Goal: Information Seeking & Learning: Compare options

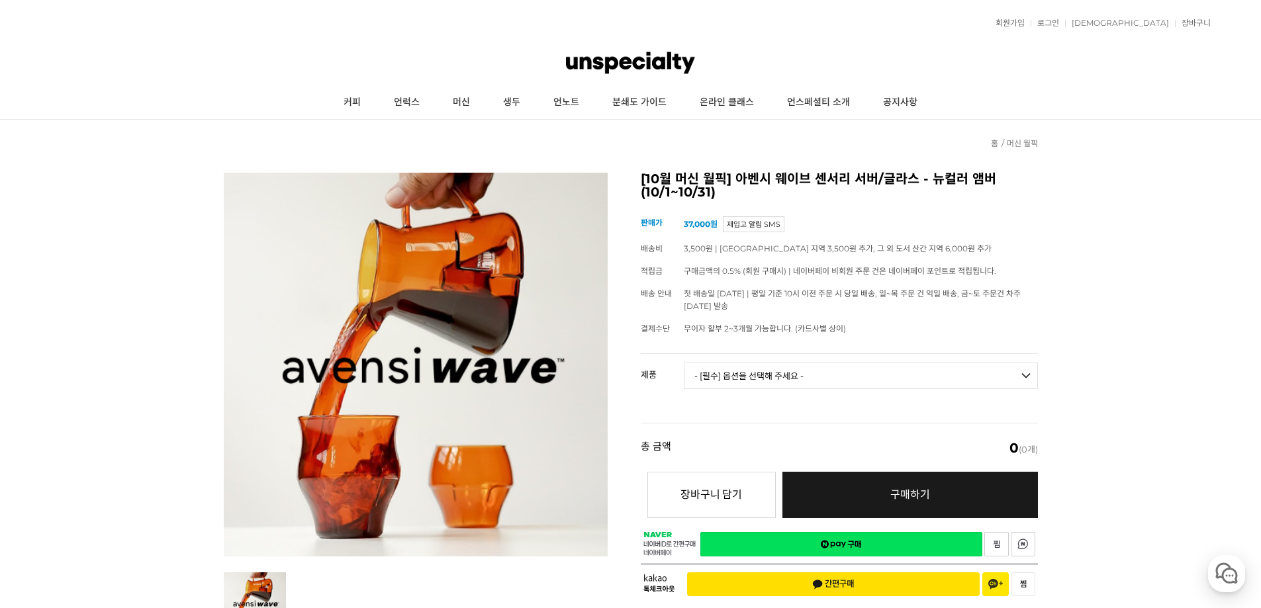
click at [1025, 373] on select "- [필수] 옵션을 선택해 주세요 - ------------------- 웨이브 앰버 3종 세트 [품절] 사이클론 센서리 서버 앰버 [품절] …" at bounding box center [861, 376] width 354 height 26
click at [684, 363] on select "- [필수] 옵션을 선택해 주세요 - ------------------- 웨이브 앰버 3종 세트 [품절] 사이클론 센서리 서버 앰버 [품절] …" at bounding box center [861, 376] width 354 height 26
select select "*"
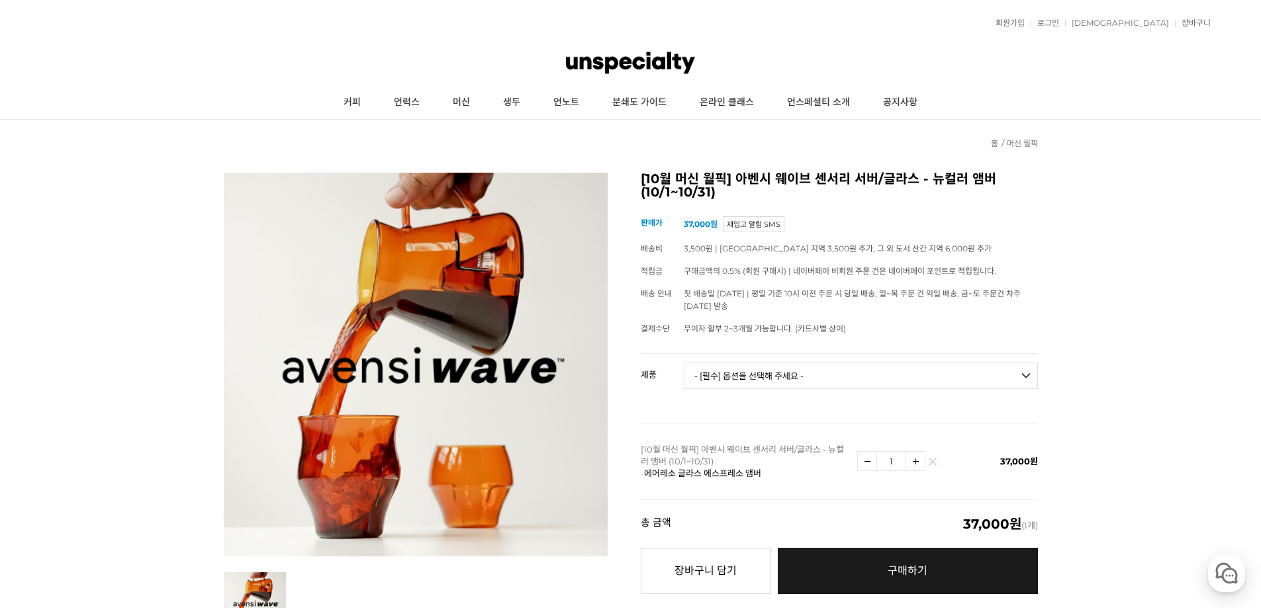
scroll to position [220, 0]
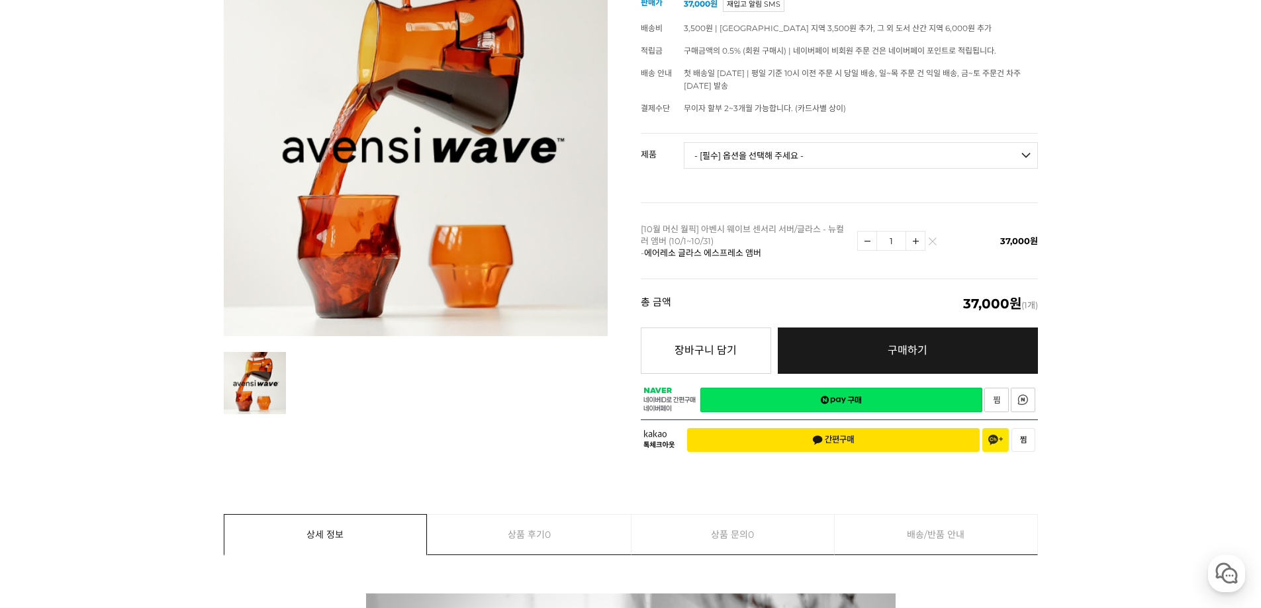
click at [902, 347] on span "구매하기" at bounding box center [908, 350] width 40 height 13
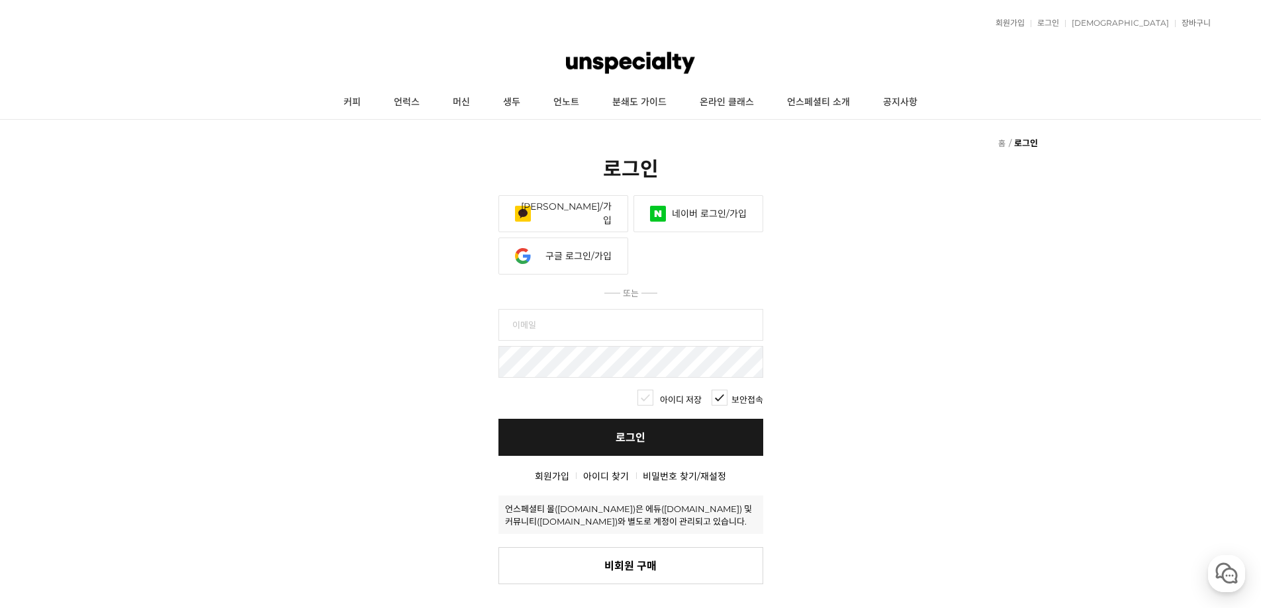
click at [688, 208] on link "네이버 로그인/가입" at bounding box center [698, 213] width 130 height 37
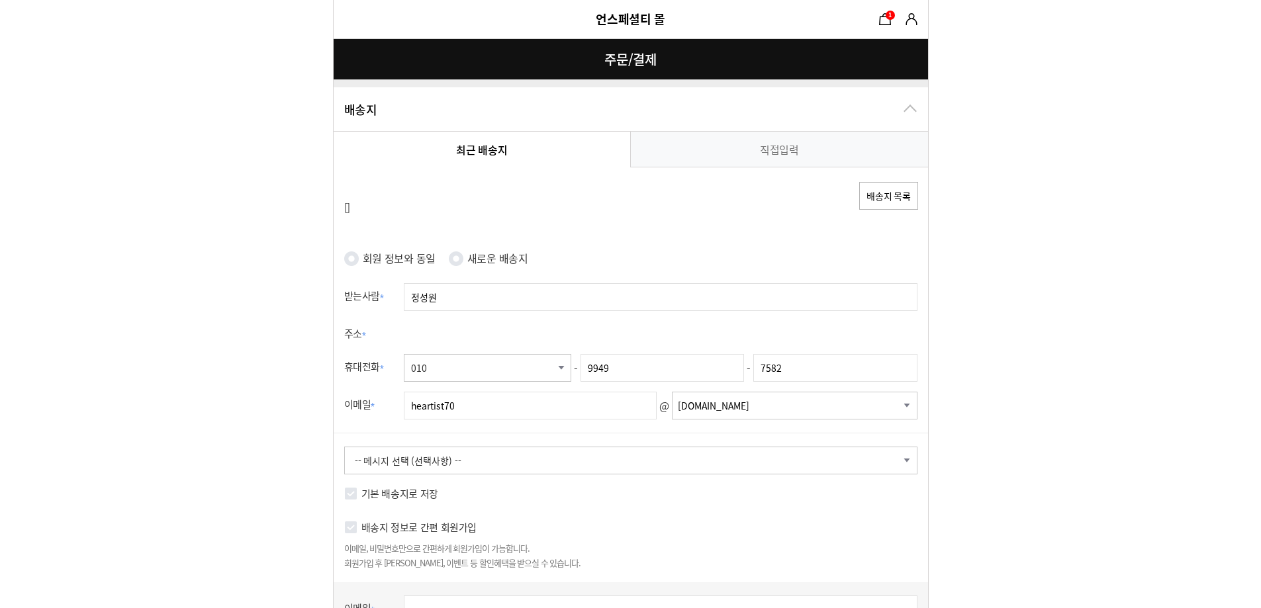
radio input "true"
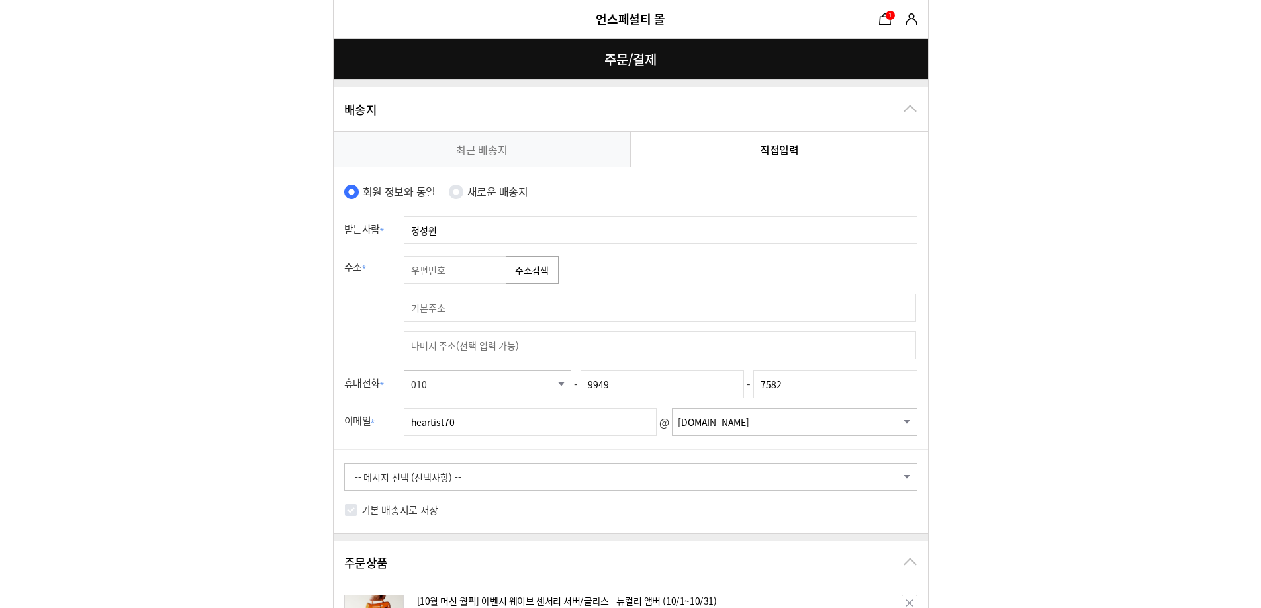
click at [531, 151] on link "최근 배송지" at bounding box center [482, 149] width 297 height 35
click at [553, 155] on link "최근 배송지" at bounding box center [482, 149] width 297 height 35
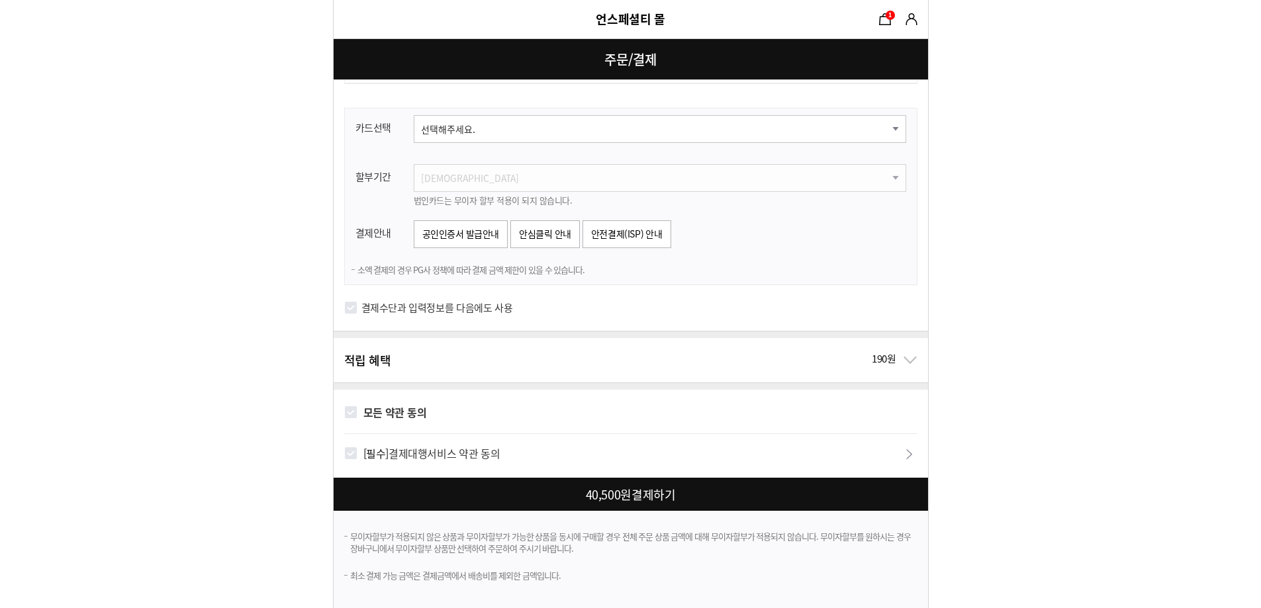
scroll to position [246, 0]
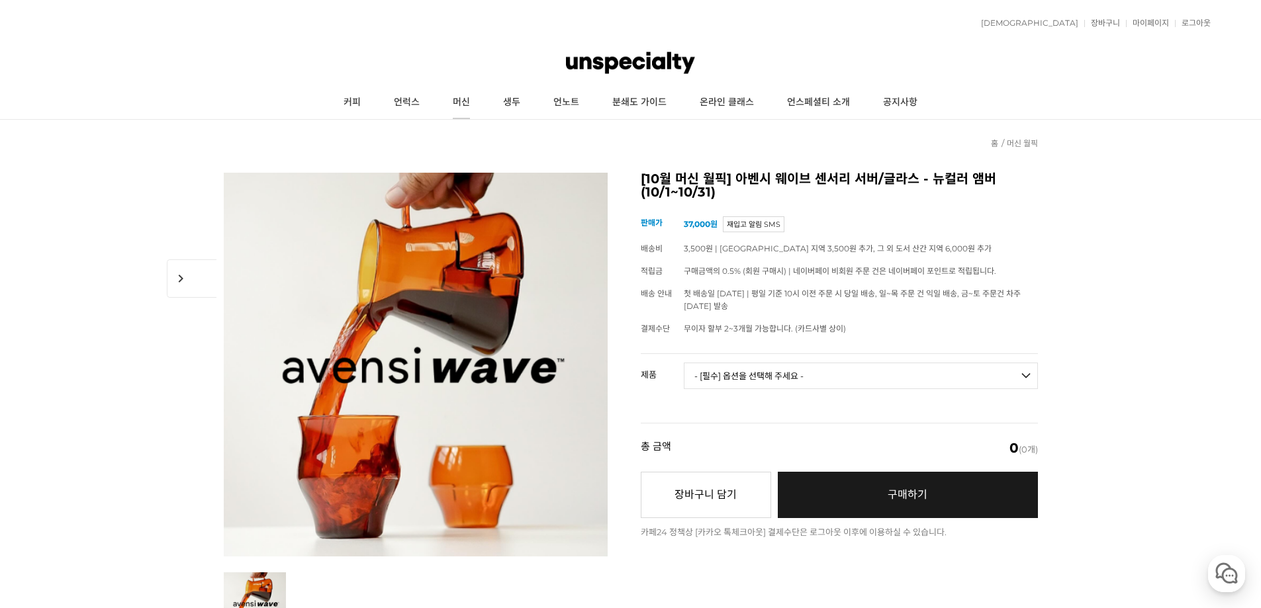
click at [464, 99] on link "머신" at bounding box center [461, 102] width 50 height 33
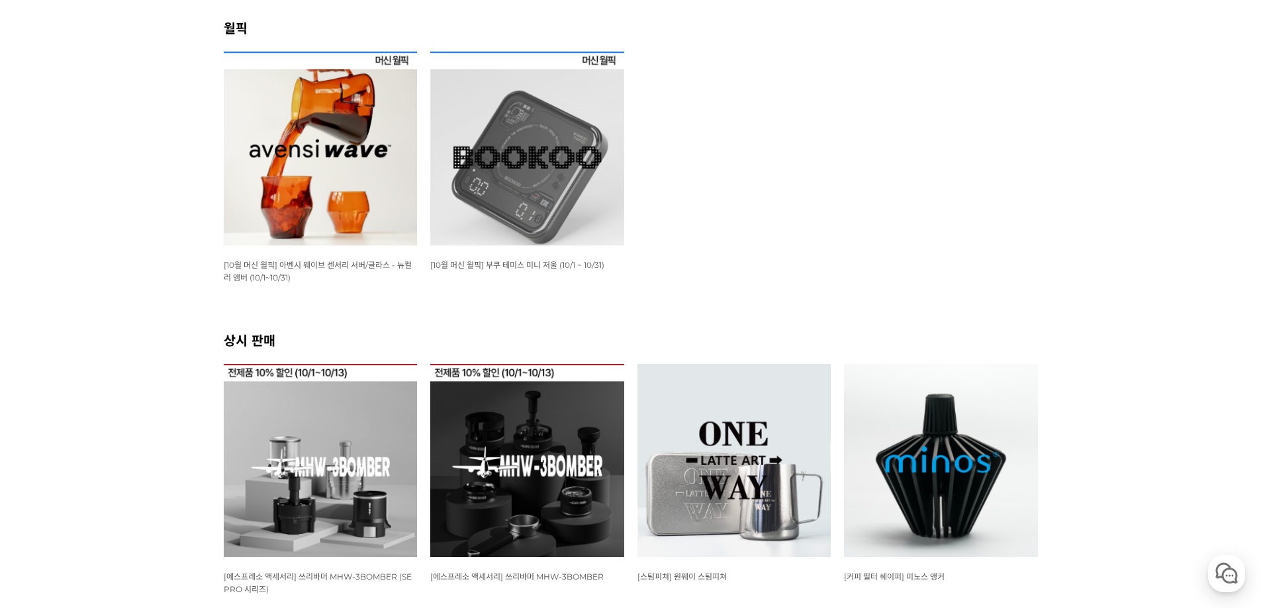
scroll to position [441, 0]
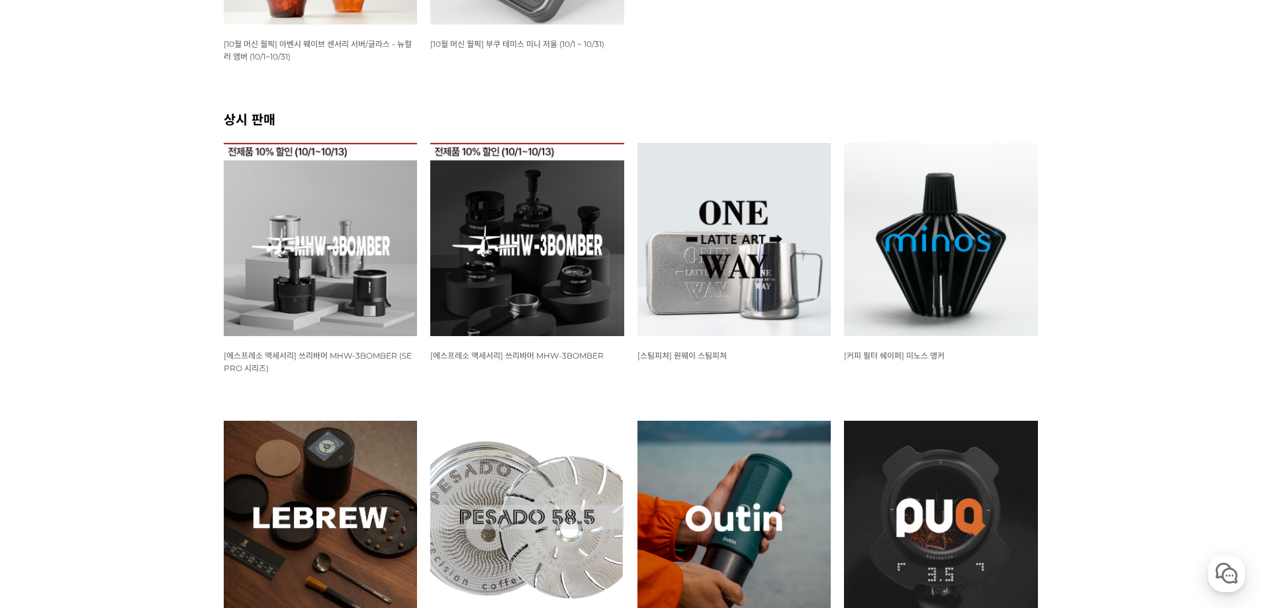
click at [311, 284] on img at bounding box center [321, 240] width 194 height 194
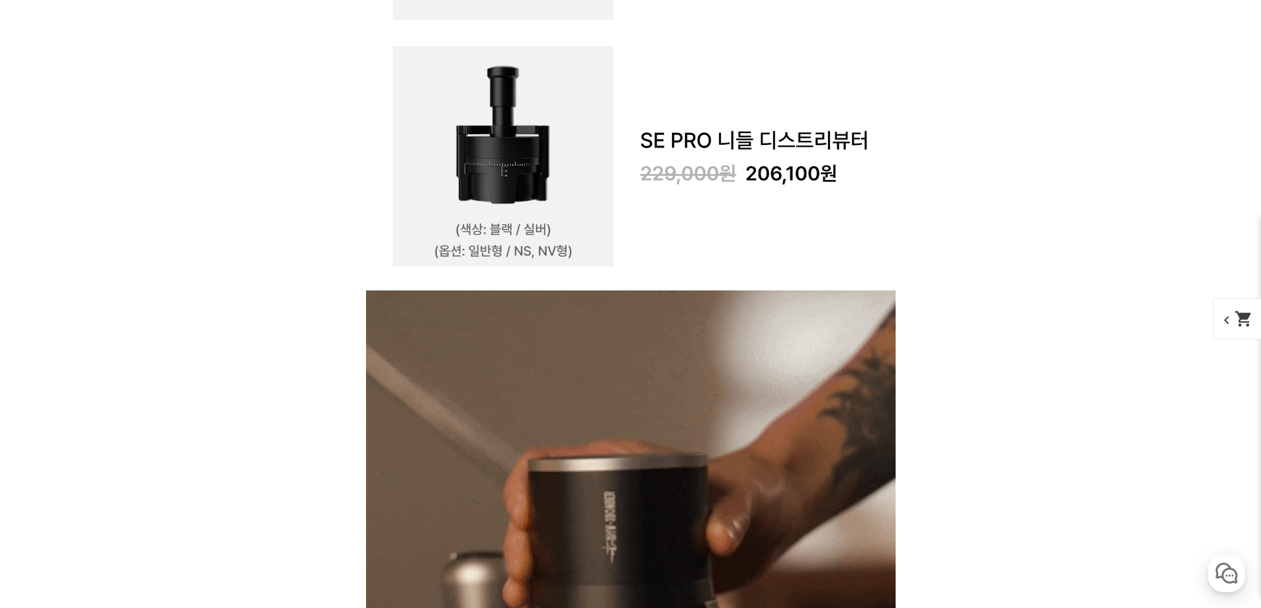
scroll to position [2427, 0]
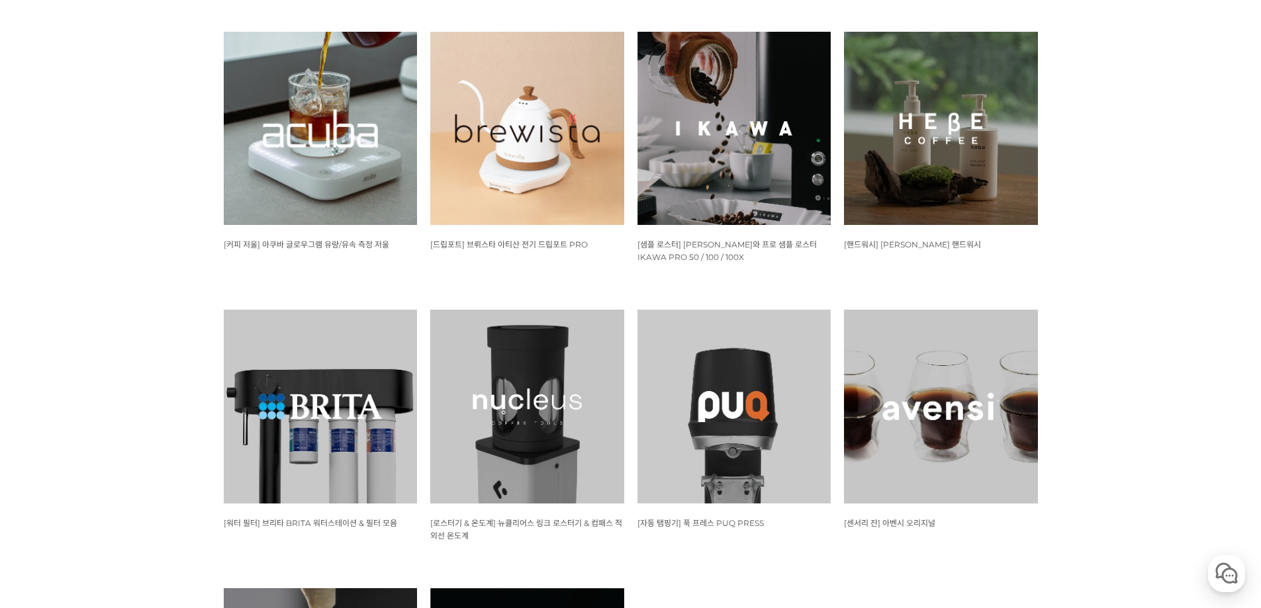
scroll to position [1330, 0]
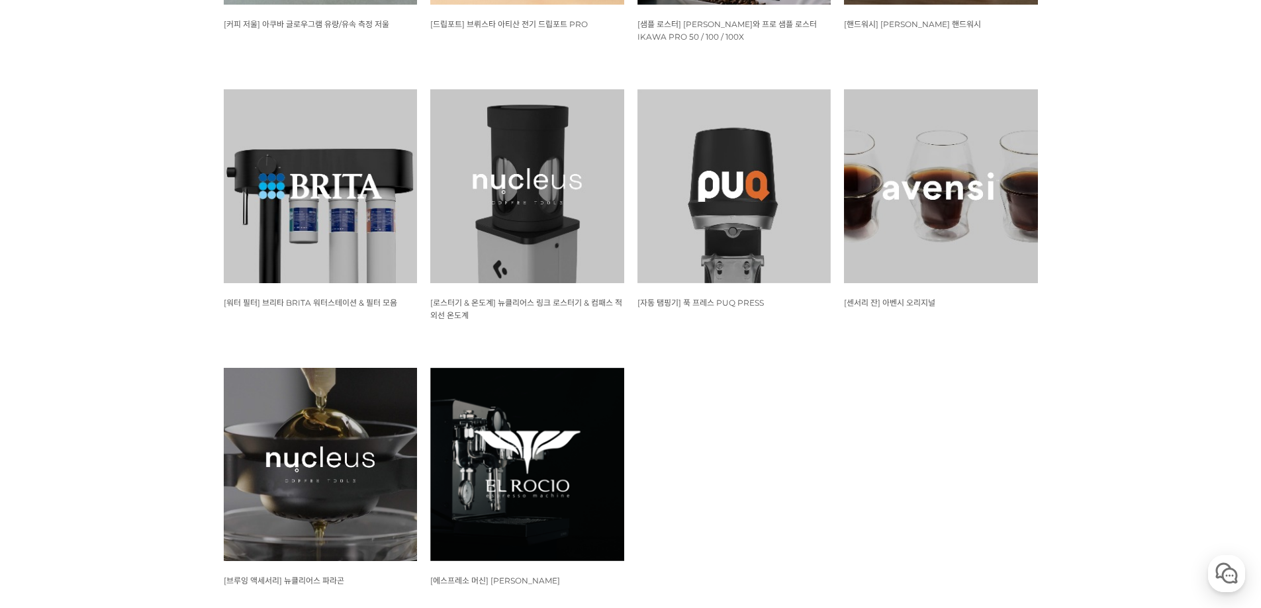
click at [938, 236] on img at bounding box center [941, 186] width 194 height 194
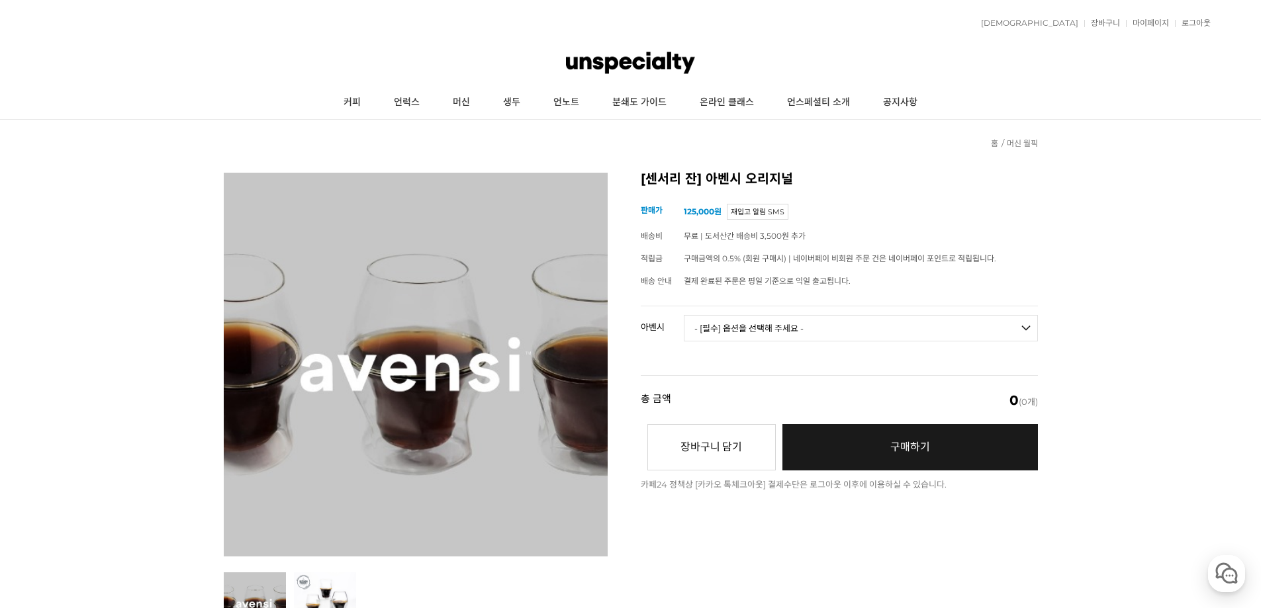
click at [1022, 328] on select "- [필수] 옵션을 선택해 주세요 - ------------------- 3종 세트 [품절] 일시 품절 [품절]" at bounding box center [861, 328] width 354 height 26
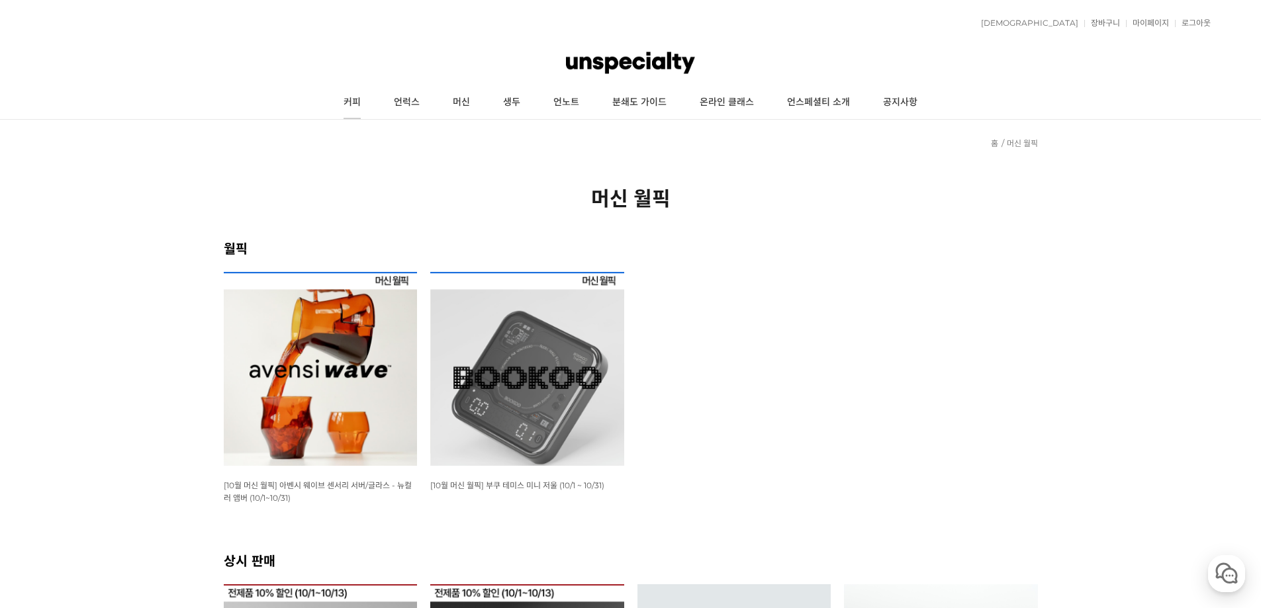
click at [351, 95] on link "커피" at bounding box center [352, 102] width 50 height 33
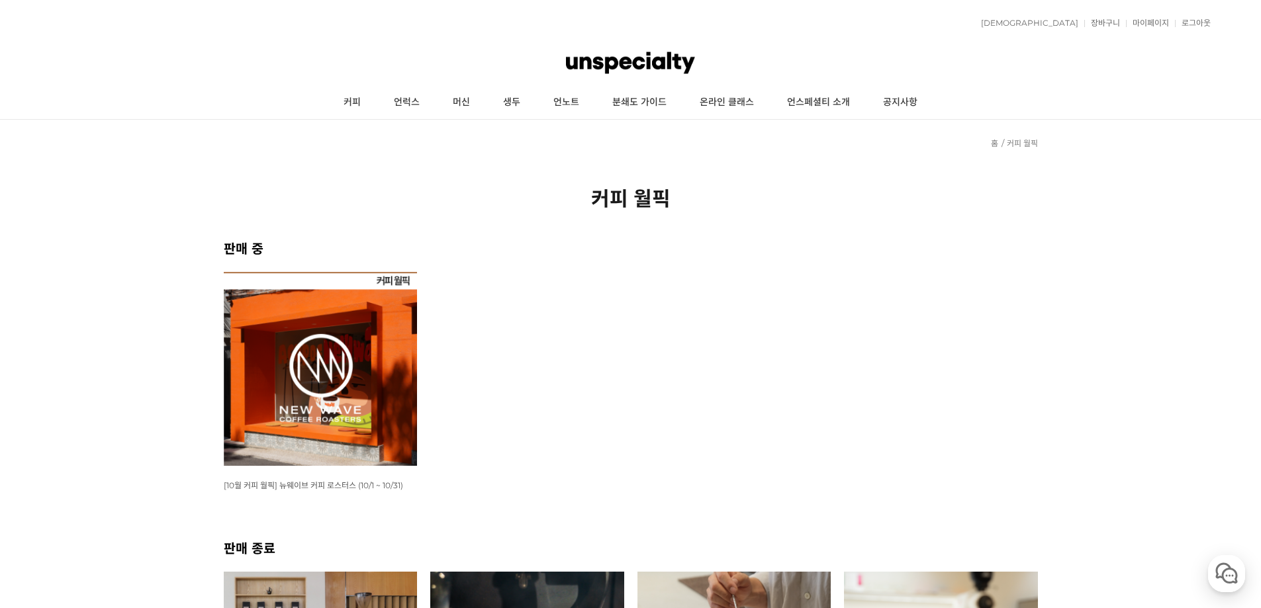
click at [306, 393] on img at bounding box center [321, 369] width 194 height 194
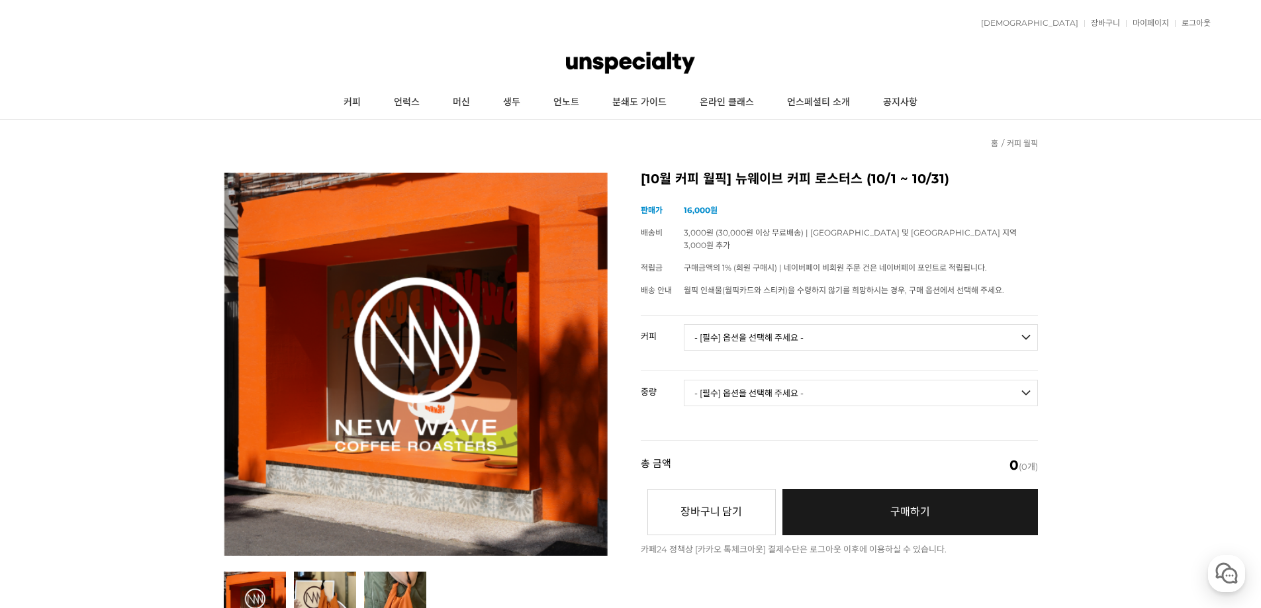
click at [1020, 324] on select "- [필수] 옵션을 선택해 주세요 - ------------------- 언스페셜티 분쇄도 가이드 종이 받기 (주문 1건당 최대 1개 제공) …" at bounding box center [861, 337] width 354 height 26
